Goal: Register for event/course

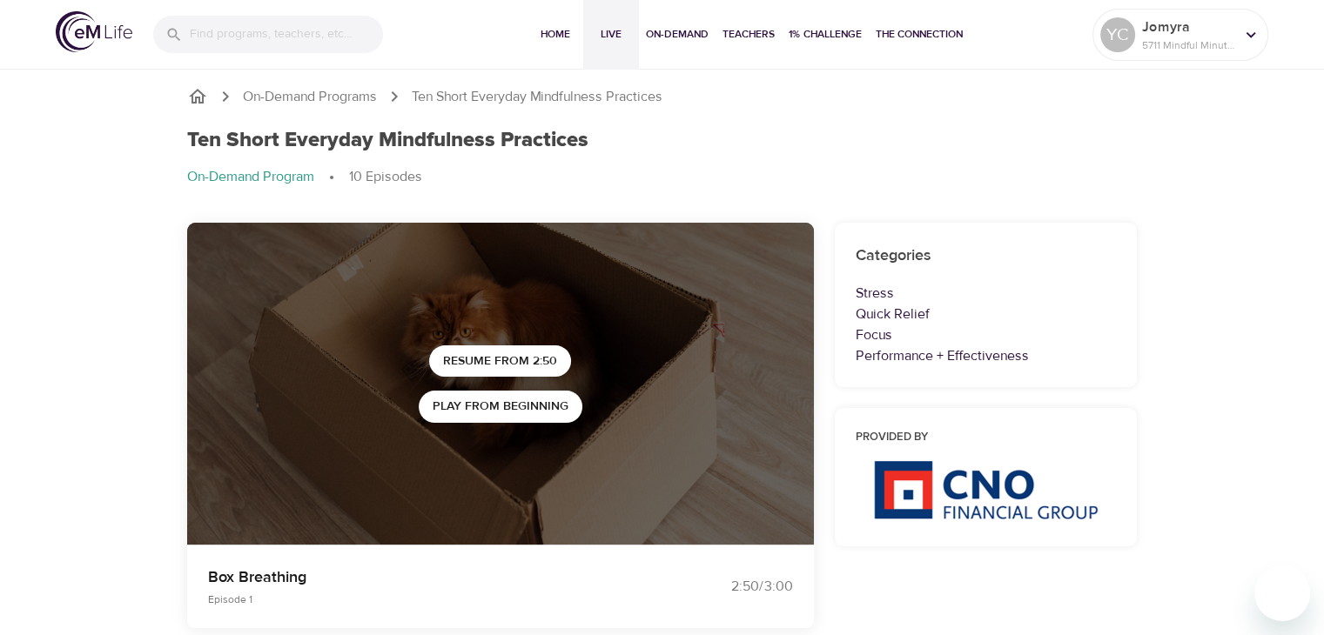
click at [611, 37] on span "Live" at bounding box center [611, 34] width 42 height 18
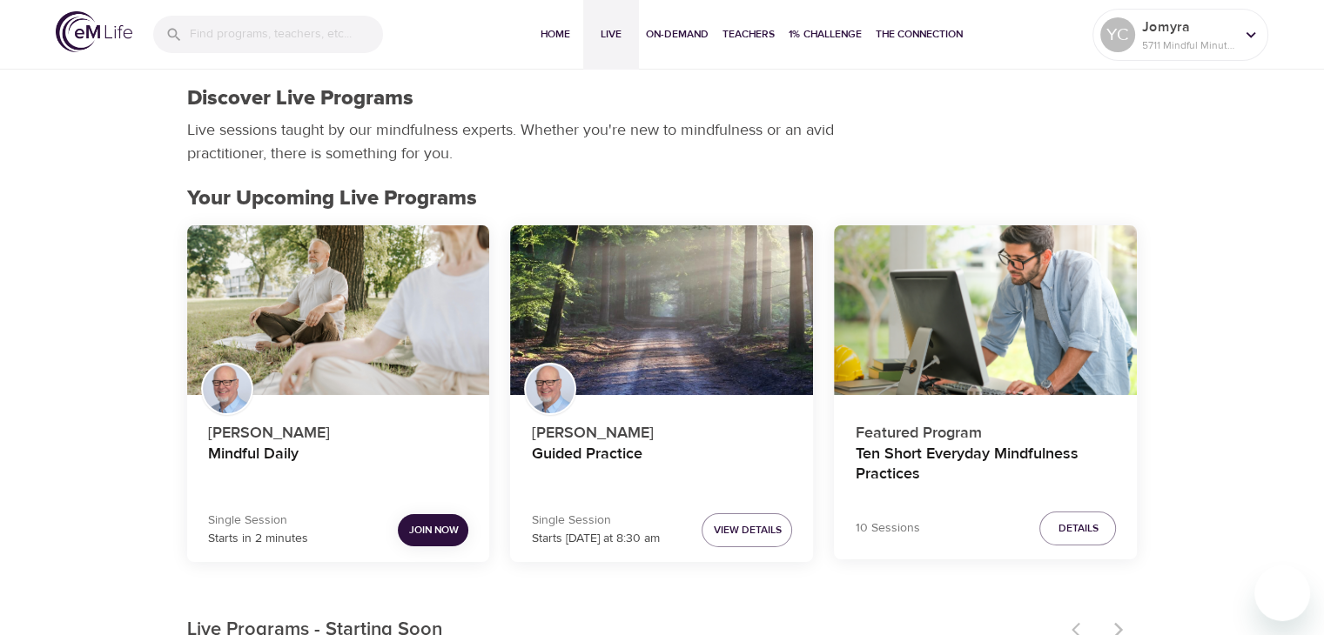
click at [439, 521] on span "Join Now" at bounding box center [433, 530] width 50 height 18
